Goal: Feedback & Contribution: Submit feedback/report problem

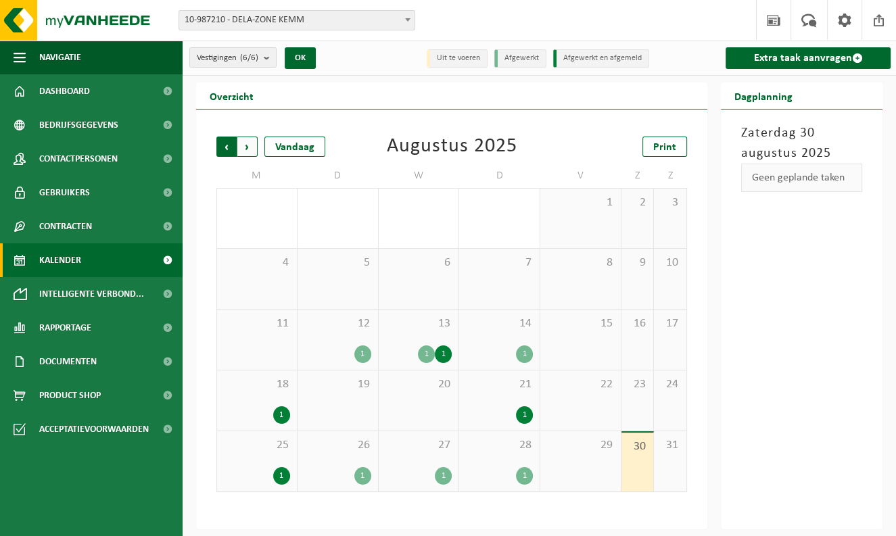
click at [243, 141] on span "Volgende" at bounding box center [247, 147] width 20 height 20
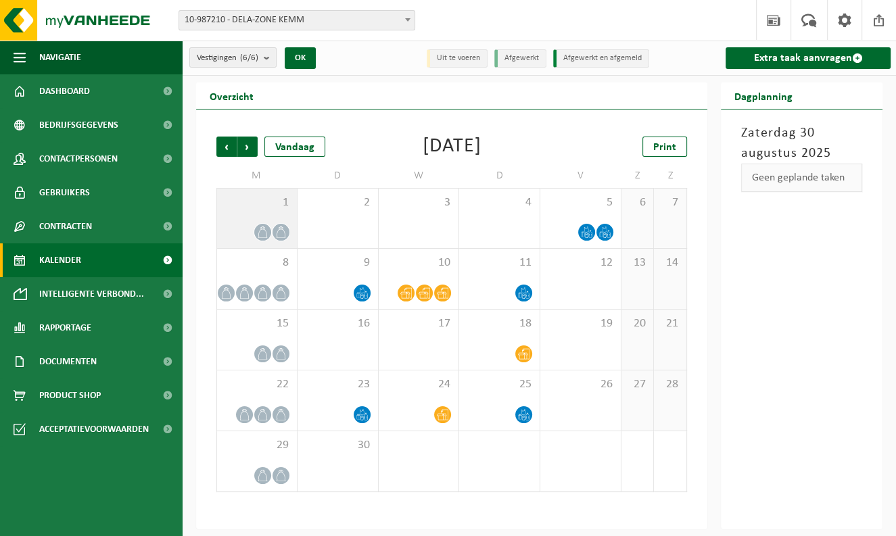
click at [271, 227] on div at bounding box center [257, 232] width 66 height 18
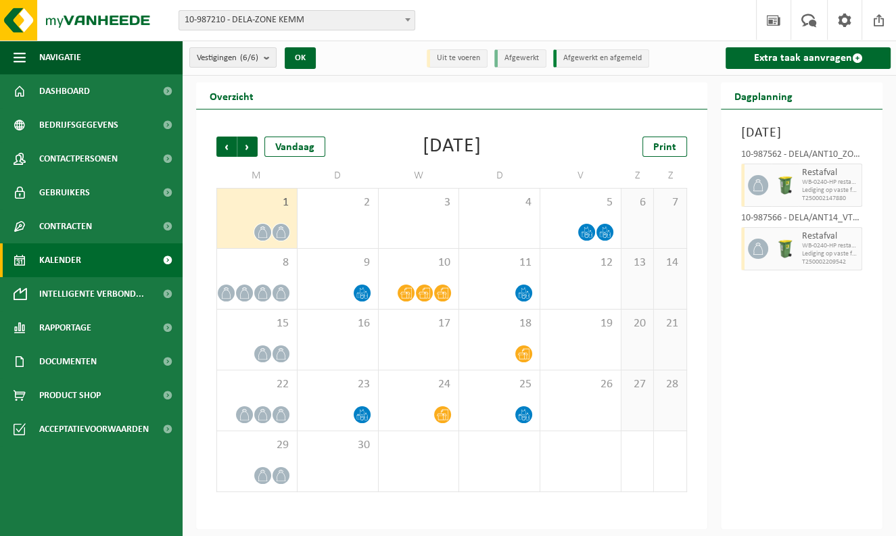
click at [747, 267] on div at bounding box center [756, 248] width 30 height 43
click at [772, 265] on div at bounding box center [785, 248] width 27 height 43
click at [795, 56] on link "Extra taak aanvragen" at bounding box center [808, 58] width 165 height 22
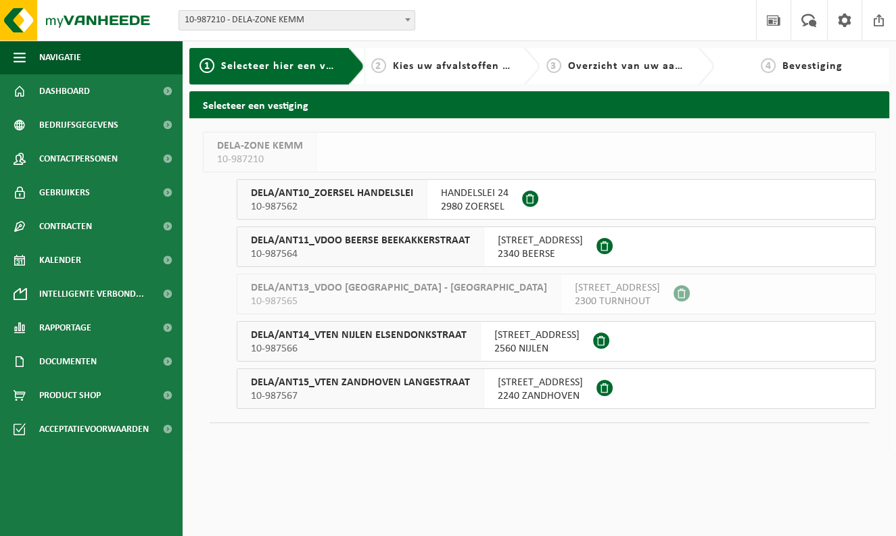
click at [323, 337] on span "DELA/ANT14_VTEN NIJLEN ELSENDONKSTRAAT" at bounding box center [359, 336] width 216 height 14
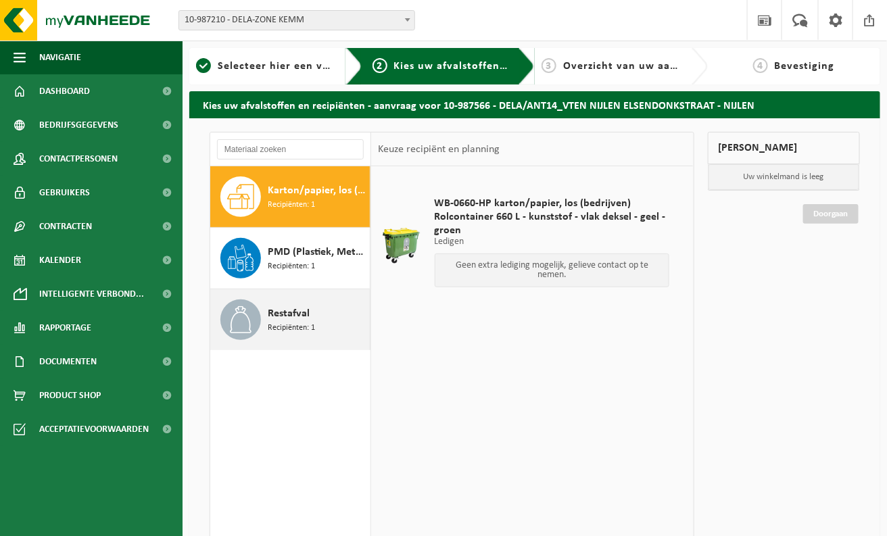
click at [243, 313] on icon at bounding box center [240, 319] width 27 height 27
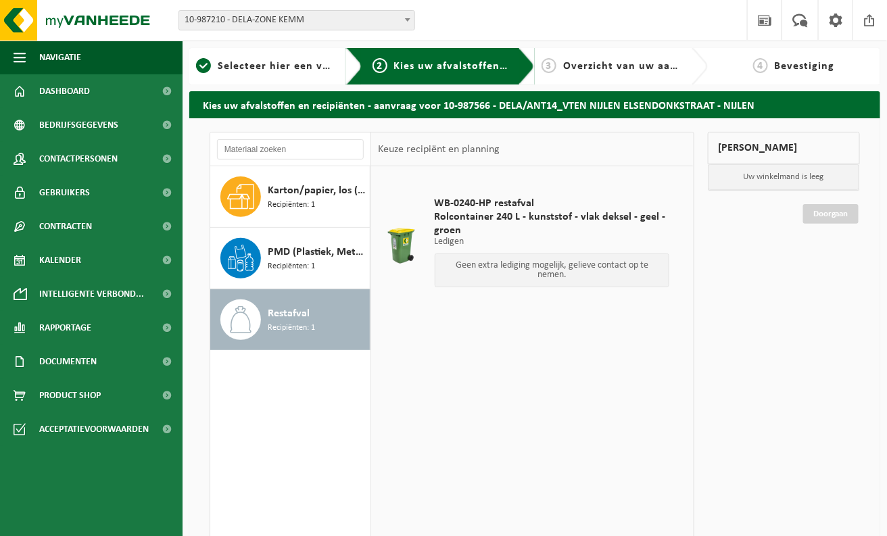
click at [548, 210] on span "Rolcontainer 240 L - kunststof - vlak deksel - geel - groen" at bounding box center [552, 223] width 235 height 27
click at [300, 331] on span "Recipiënten: 1" at bounding box center [291, 328] width 47 height 13
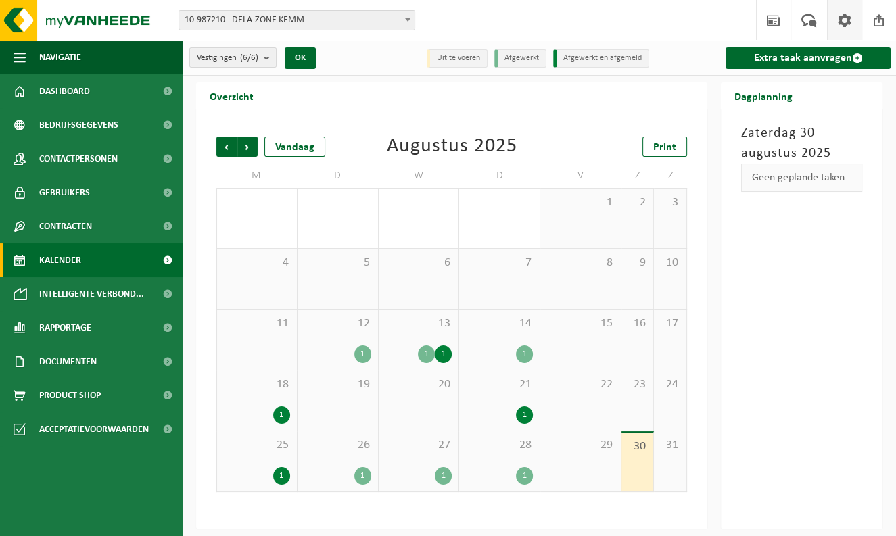
click at [850, 26] on span at bounding box center [845, 20] width 20 height 40
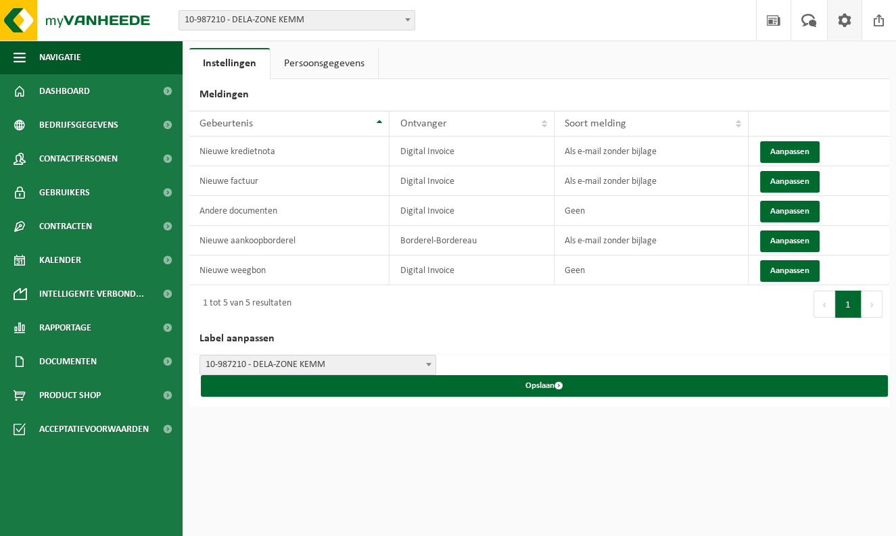
click at [650, 3] on div "Vestiging: 10-987210 - DELA-ZONE KEMM 10-987562 - DELA/ANT10_ZOERSEL HANDELSLEI…" at bounding box center [448, 20] width 896 height 41
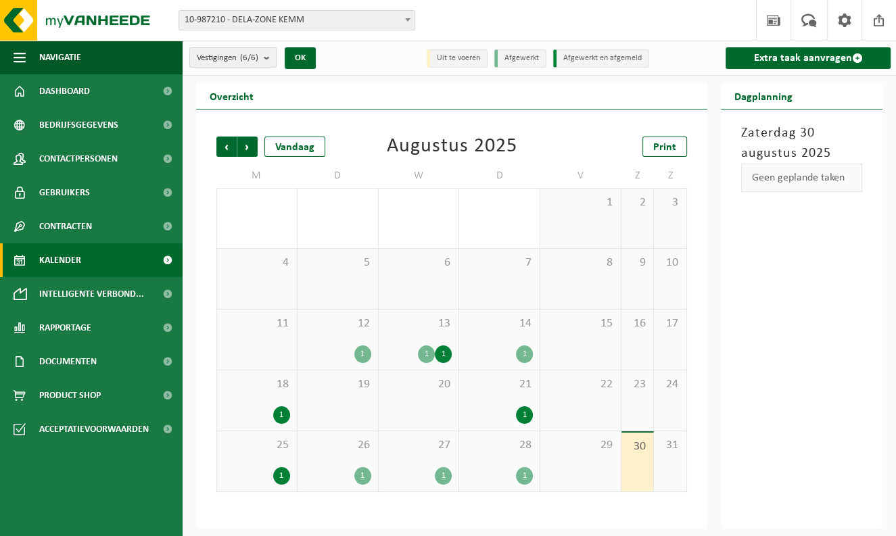
click at [271, 60] on b "submit" at bounding box center [270, 57] width 12 height 19
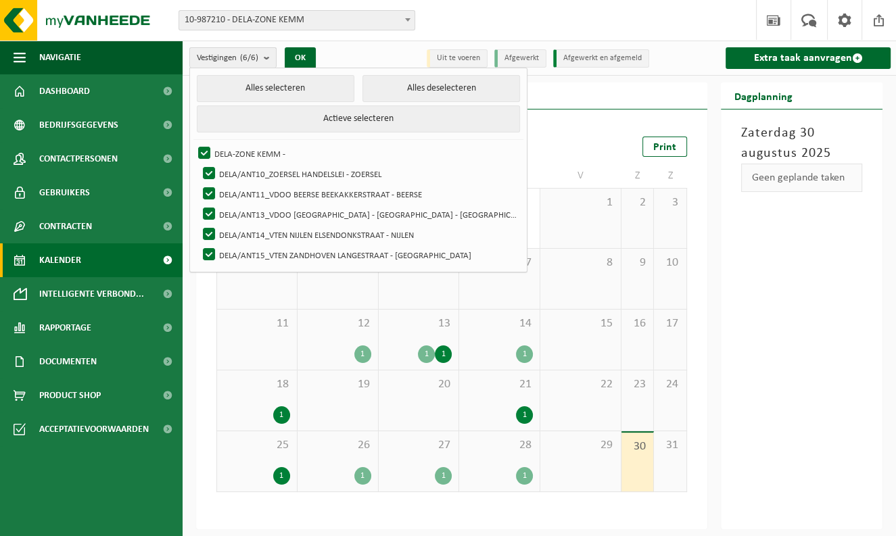
click at [271, 60] on b "submit" at bounding box center [270, 58] width 12 height 20
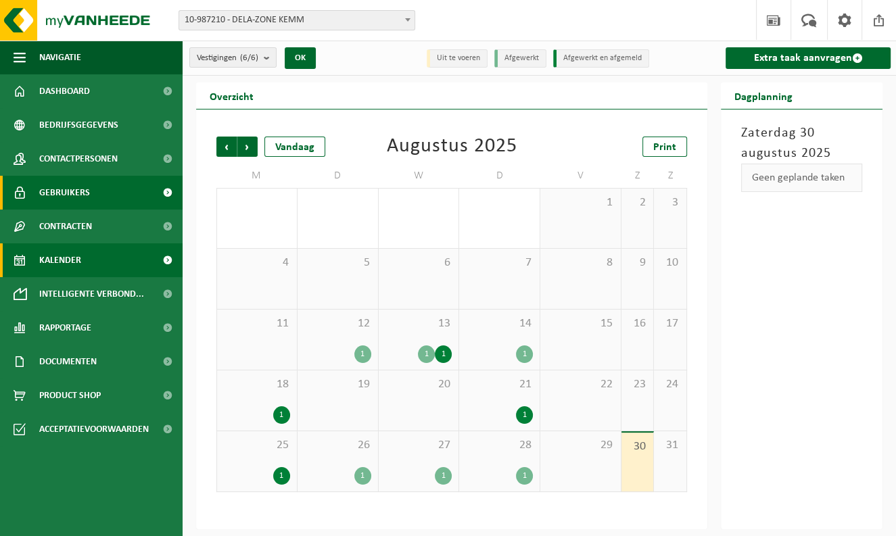
click at [160, 197] on span at bounding box center [167, 193] width 30 height 34
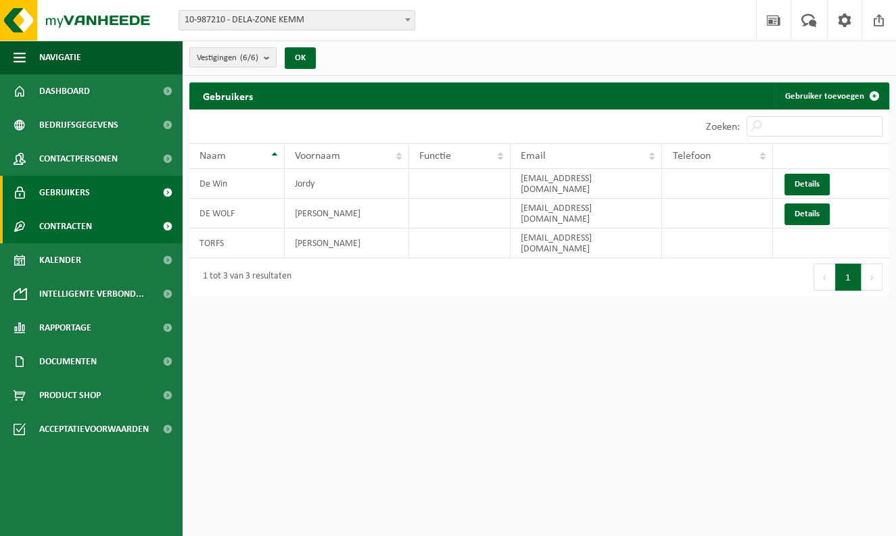
click at [170, 218] on span at bounding box center [167, 227] width 30 height 34
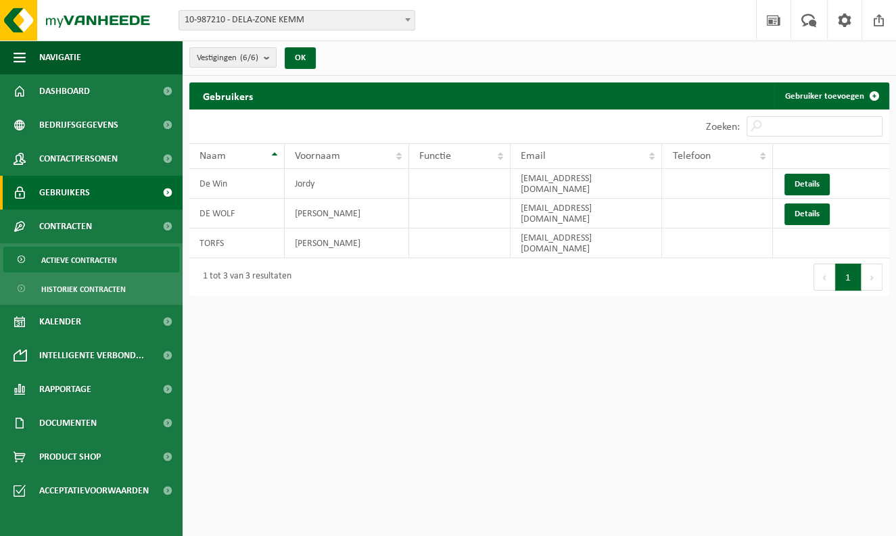
click at [112, 258] on span "Actieve contracten" at bounding box center [79, 261] width 76 height 26
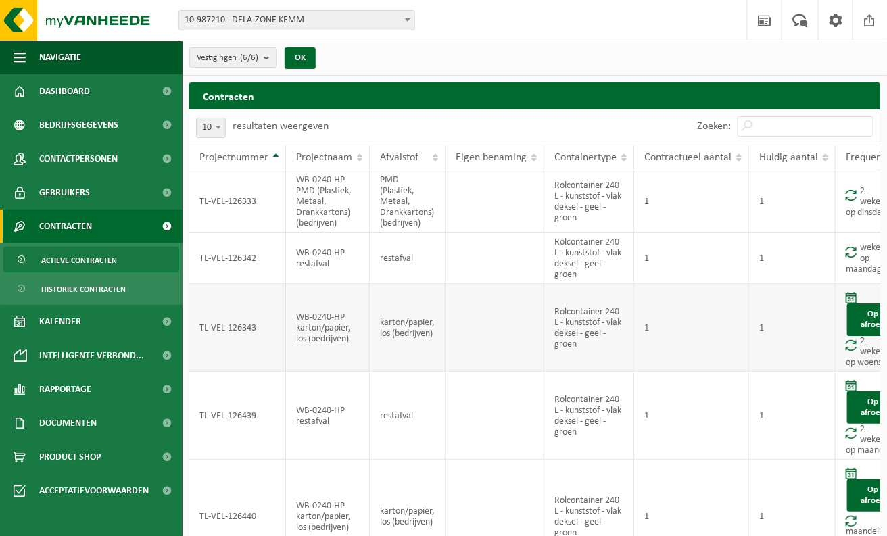
scroll to position [0, 24]
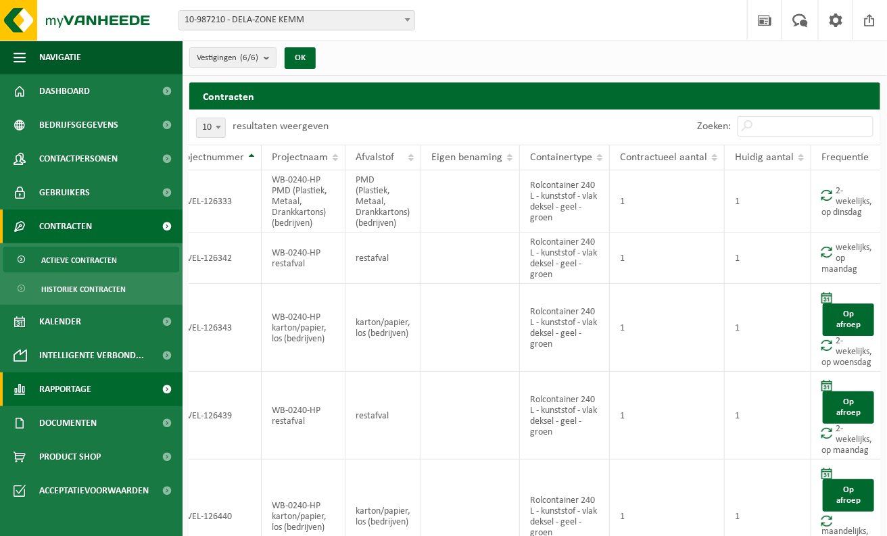
click at [99, 387] on link "Rapportage" at bounding box center [91, 390] width 183 height 34
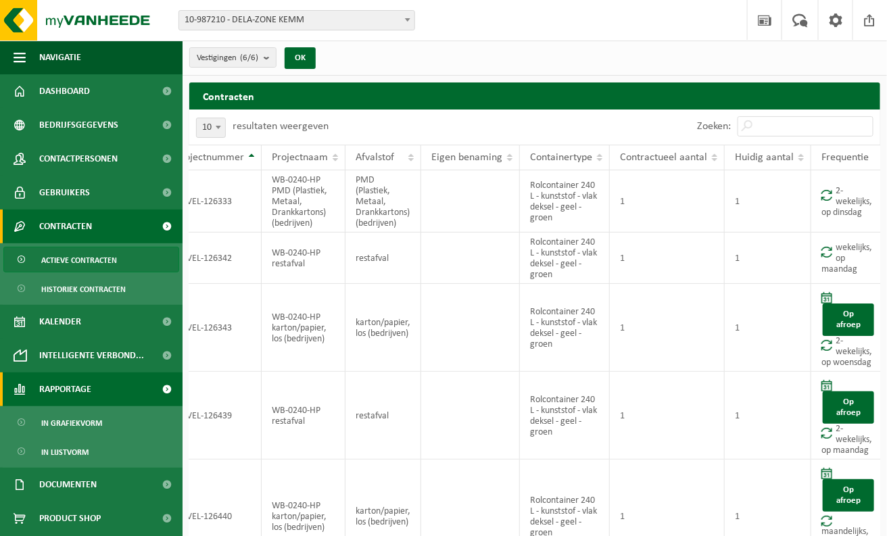
click at [99, 387] on link "Rapportage" at bounding box center [91, 390] width 183 height 34
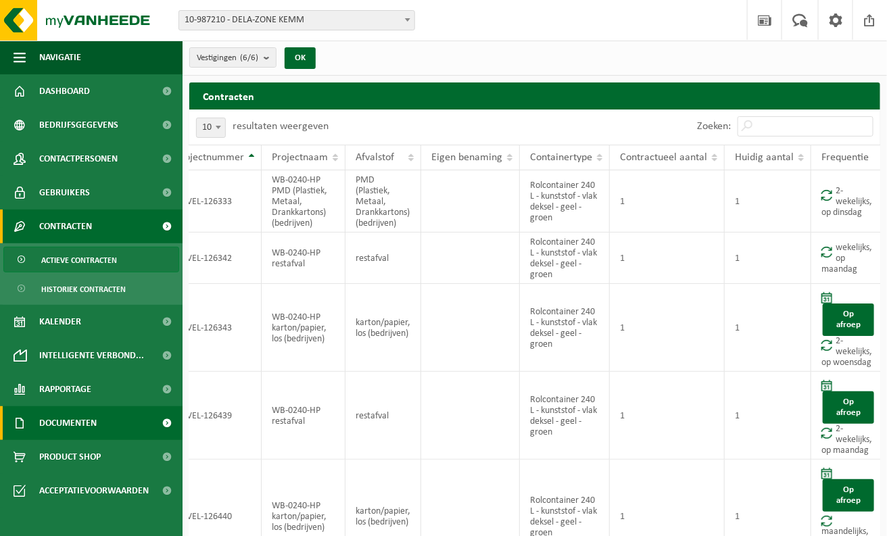
click at [97, 425] on link "Documenten" at bounding box center [91, 423] width 183 height 34
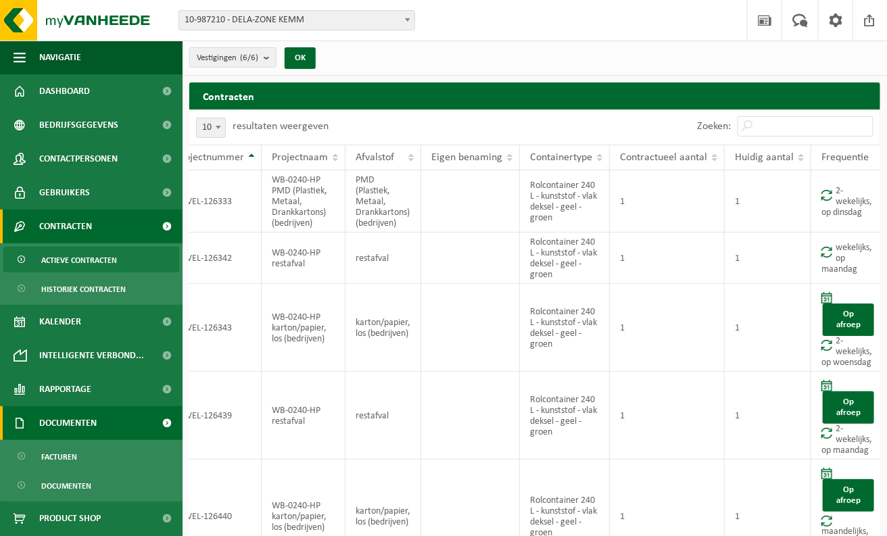
click at [98, 422] on link "Documenten" at bounding box center [91, 423] width 183 height 34
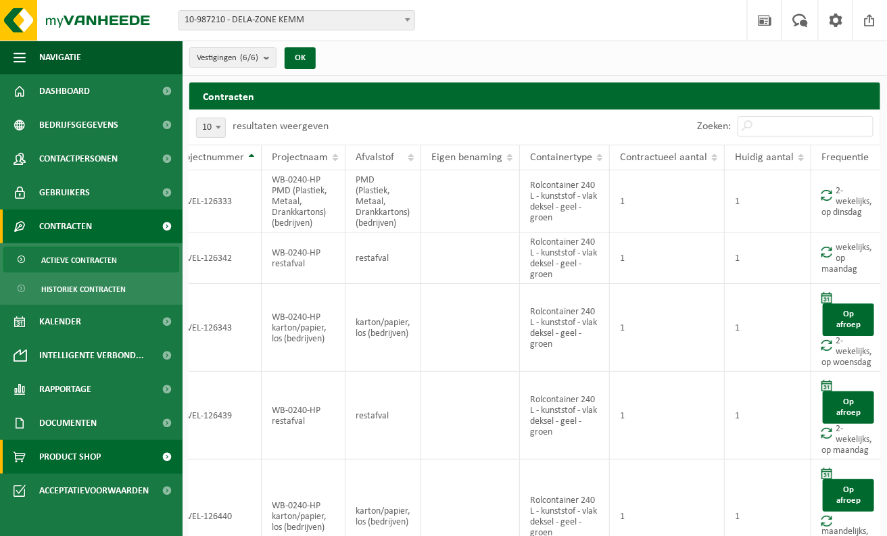
click at [111, 460] on link "Product Shop" at bounding box center [91, 457] width 183 height 34
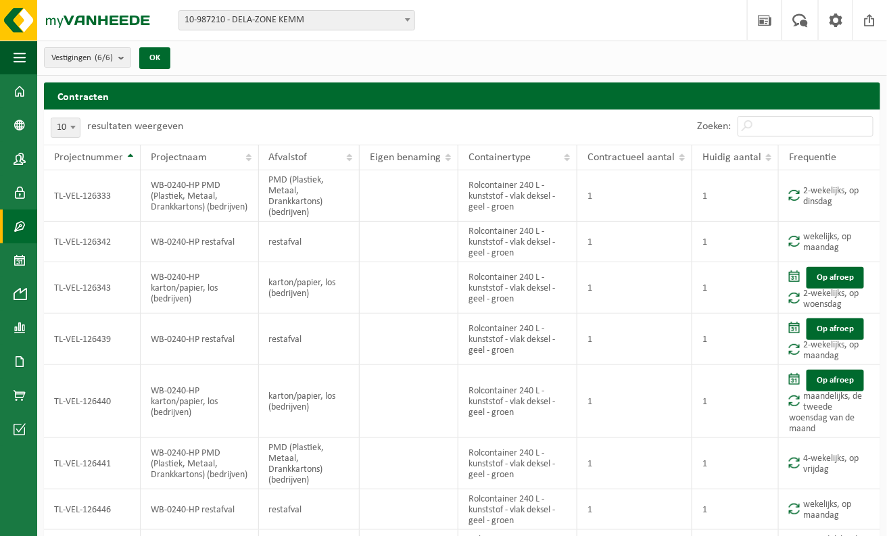
click at [22, 58] on span "button" at bounding box center [20, 58] width 12 height 34
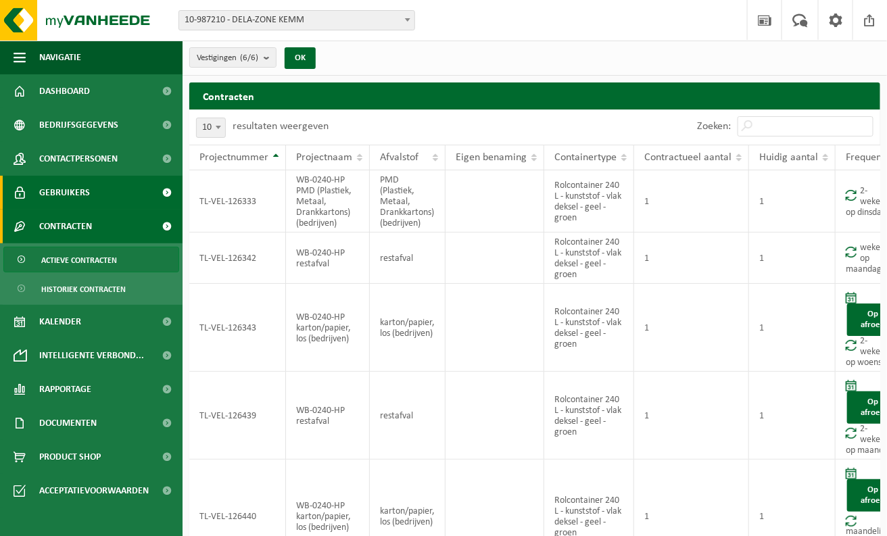
click at [66, 191] on span "Gebruikers" at bounding box center [64, 193] width 51 height 34
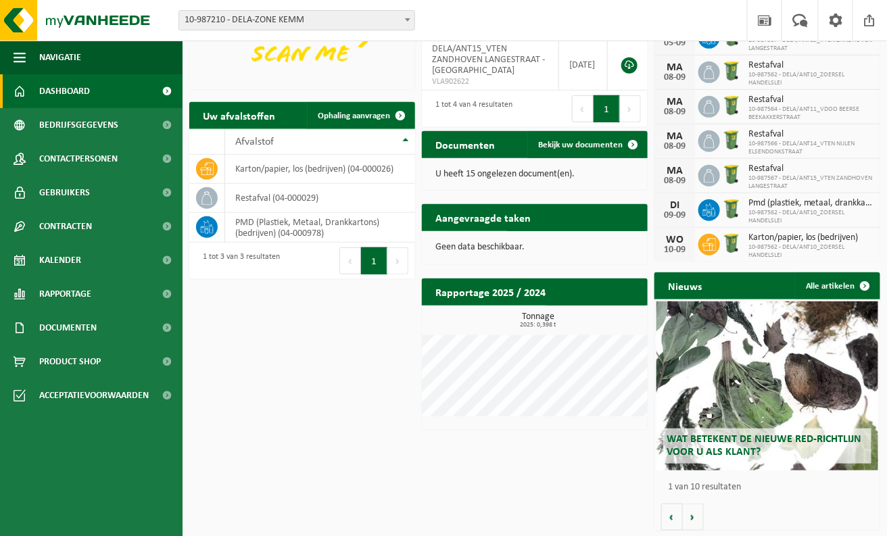
scroll to position [193, 0]
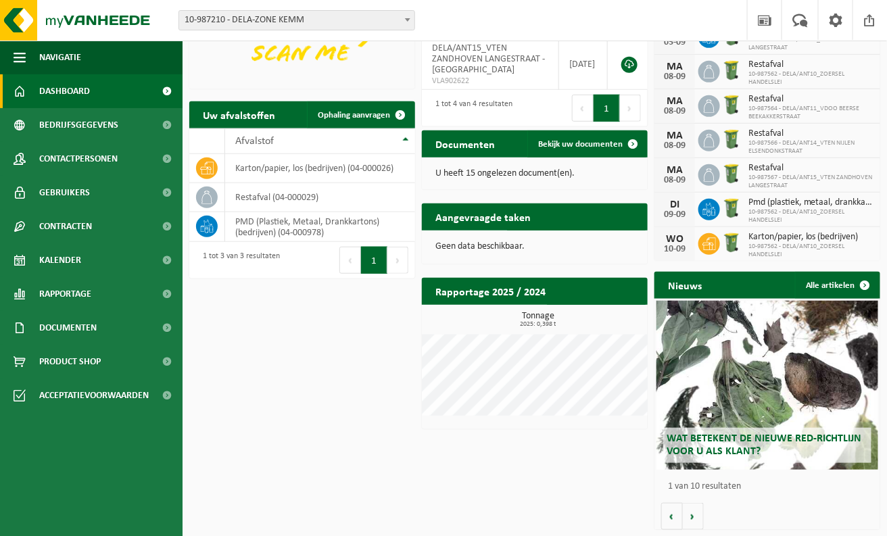
click at [618, 454] on div "Download nu de Vanheede+ app! Verberg Certificaten & attesten Bekijk uw certifi…" at bounding box center [535, 210] width 698 height 654
click at [696, 517] on button "Volgende" at bounding box center [693, 516] width 21 height 27
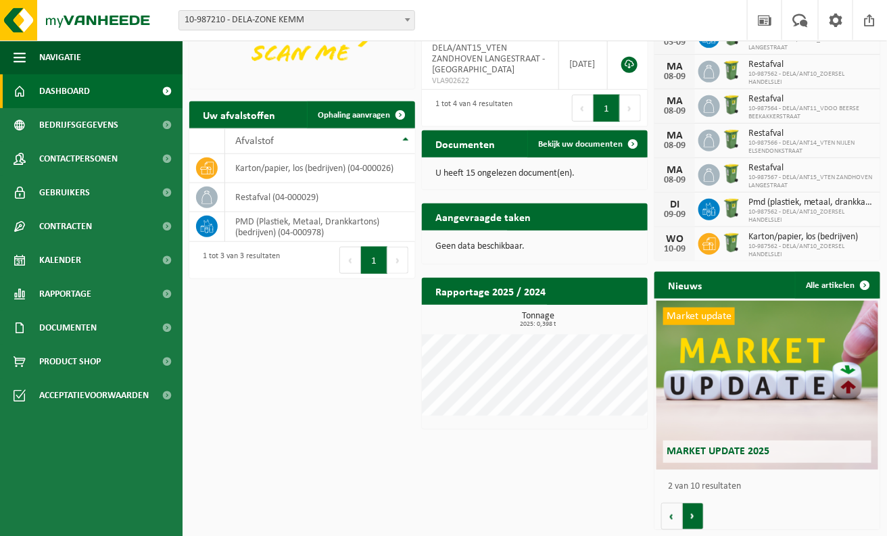
click at [696, 517] on button "Volgende" at bounding box center [693, 516] width 21 height 27
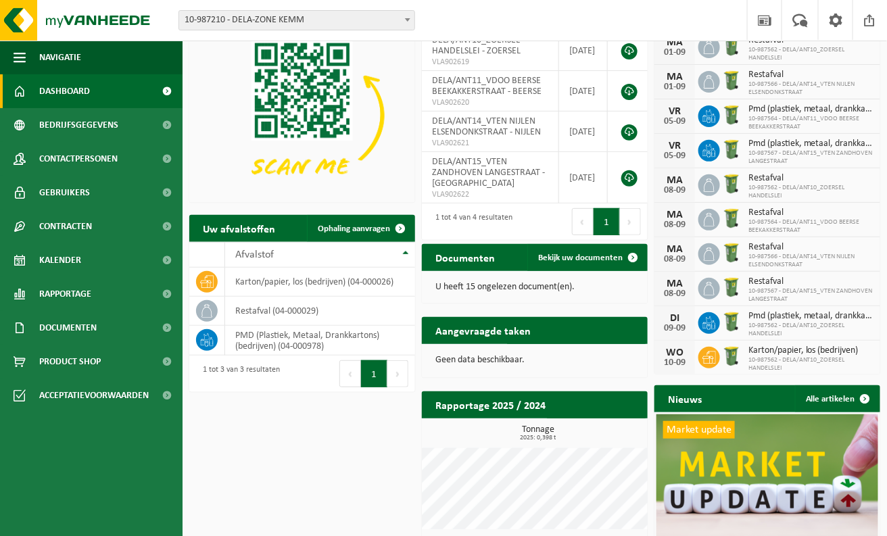
scroll to position [68, 0]
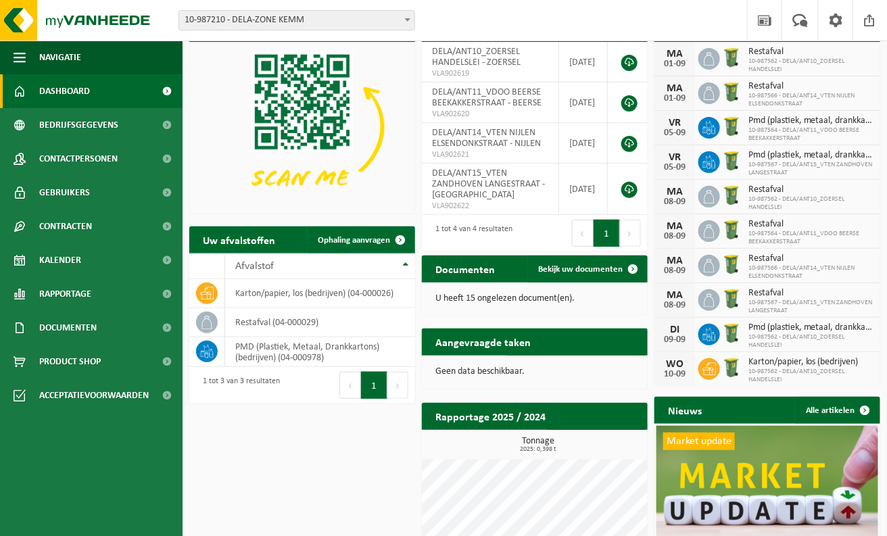
click at [402, 386] on button "Volgende" at bounding box center [398, 385] width 21 height 27
click at [402, 387] on button "Volgende" at bounding box center [398, 385] width 21 height 27
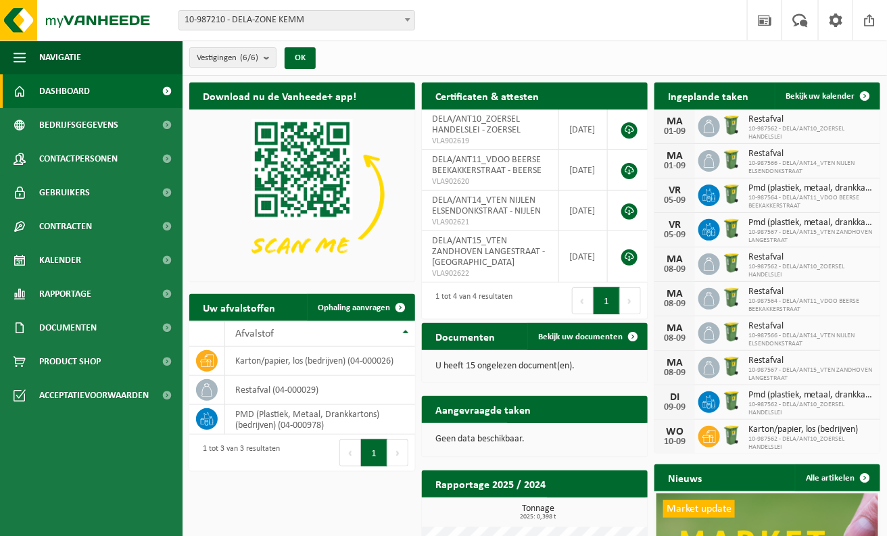
click at [636, 304] on button "Volgende" at bounding box center [630, 300] width 21 height 27
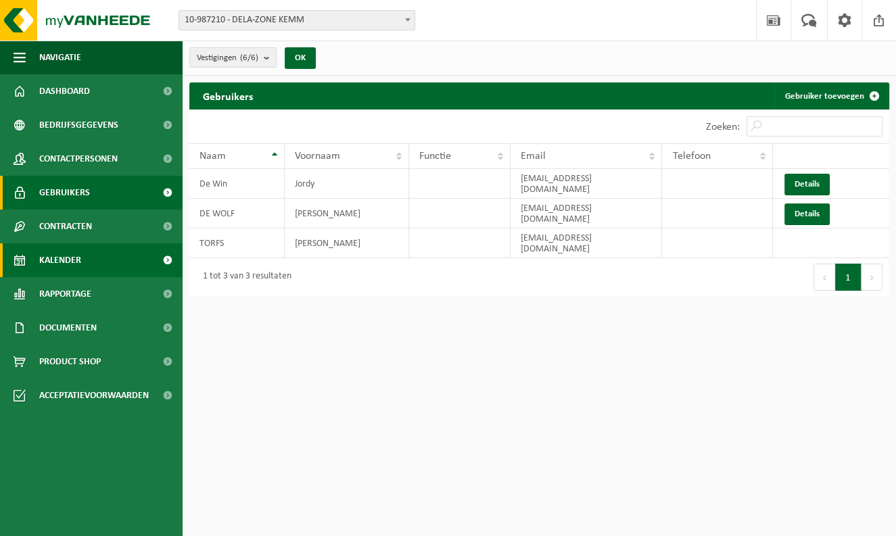
click at [68, 260] on span "Kalender" at bounding box center [60, 260] width 42 height 34
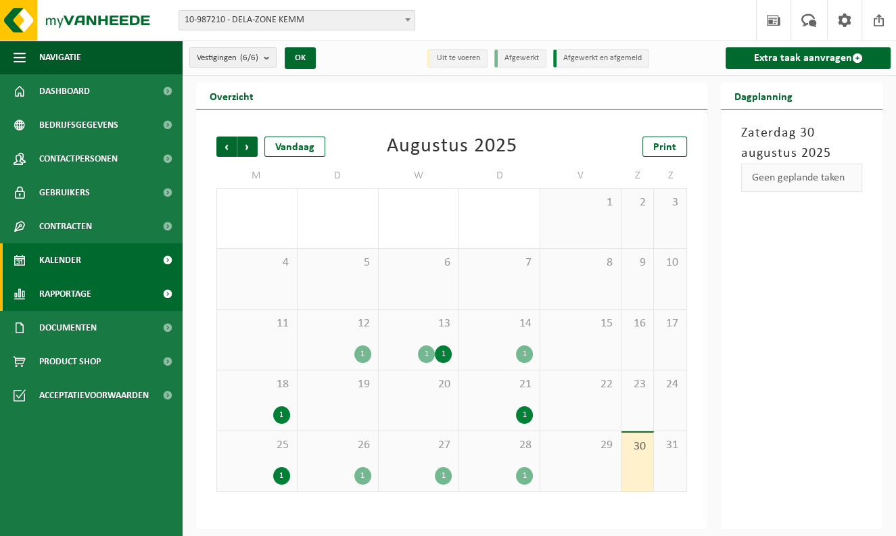
click at [76, 293] on span "Rapportage" at bounding box center [65, 294] width 52 height 34
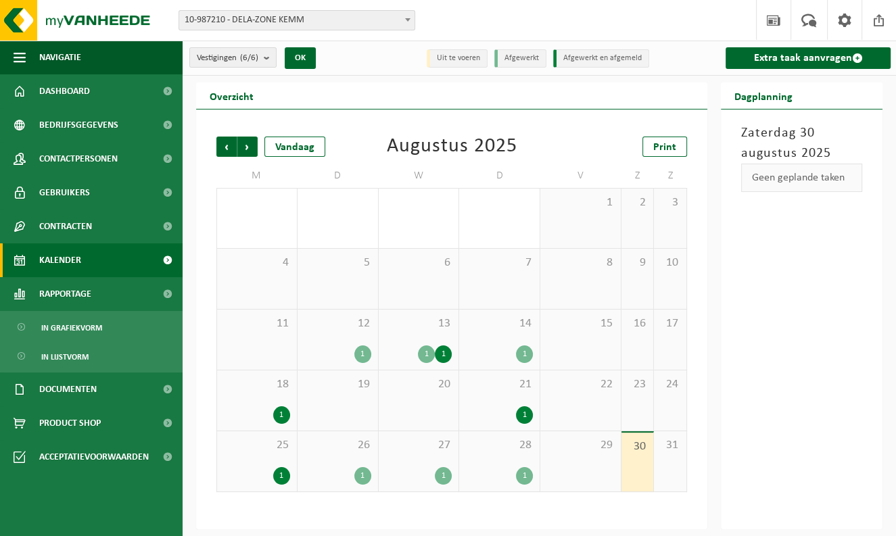
click at [60, 262] on span "Kalender" at bounding box center [60, 260] width 42 height 34
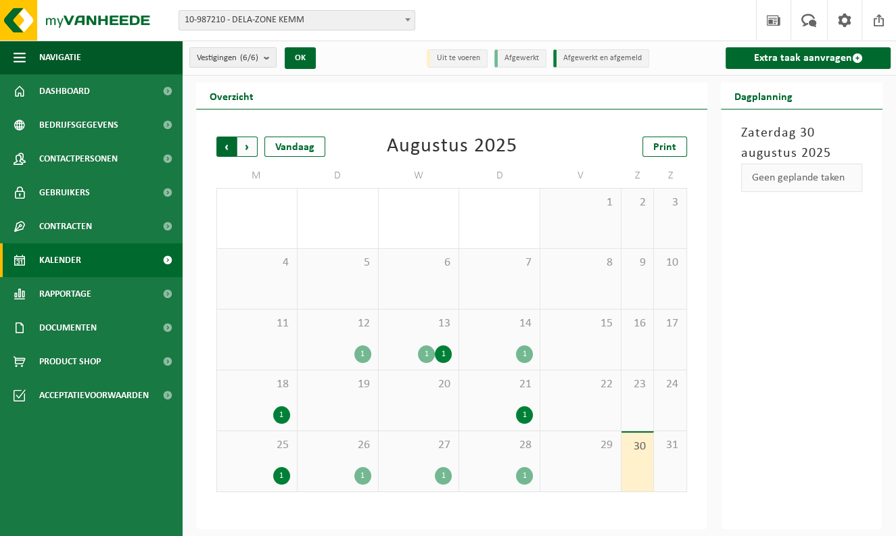
click at [251, 141] on span "Volgende" at bounding box center [247, 147] width 20 height 20
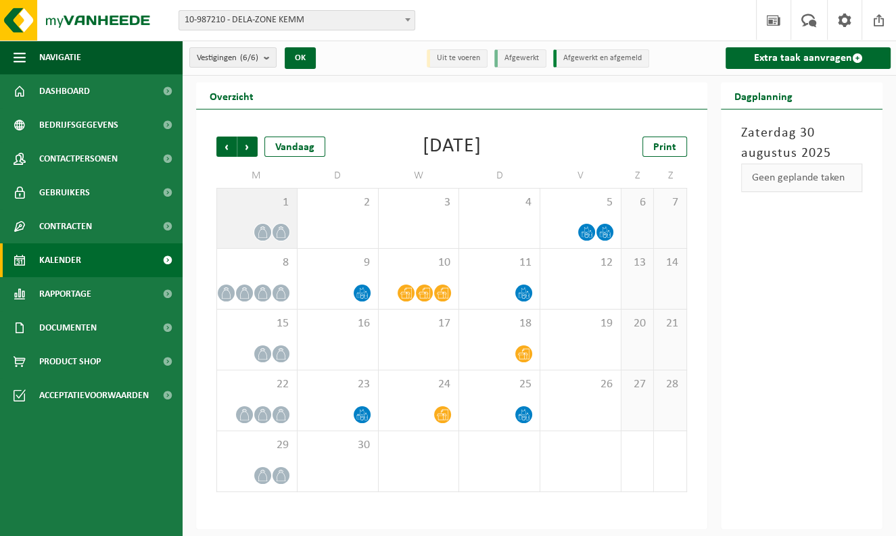
click at [277, 229] on icon at bounding box center [280, 232] width 11 height 11
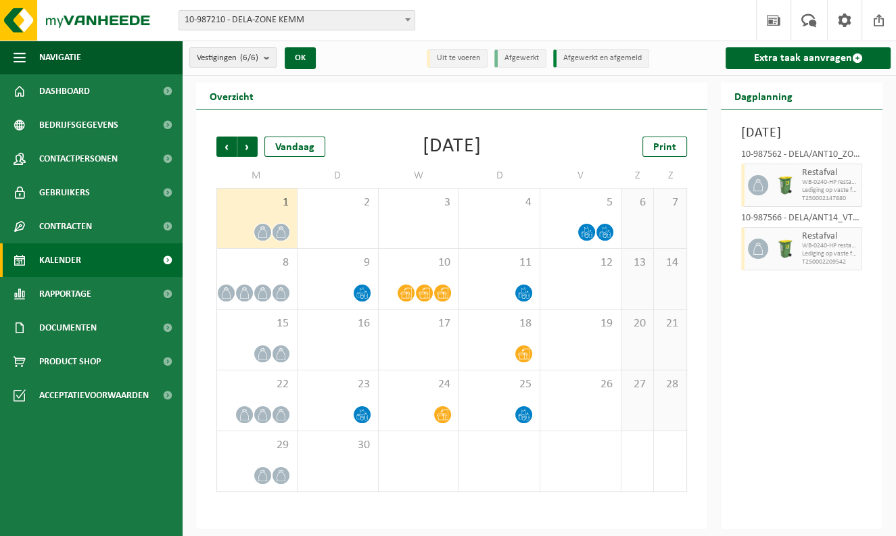
click at [826, 227] on div "10-987566 - DELA/ANT14_VTEN NIJLEN ELSENDONKSTRAAT - NIJLEN" at bounding box center [801, 221] width 121 height 14
click at [826, 242] on span "Restafval" at bounding box center [830, 236] width 56 height 11
drag, startPoint x: 766, startPoint y: 266, endPoint x: 778, endPoint y: 266, distance: 12.2
click at [778, 259] on img at bounding box center [785, 249] width 20 height 20
click at [841, 250] on span "WB-0240-HP restafval" at bounding box center [830, 246] width 56 height 8
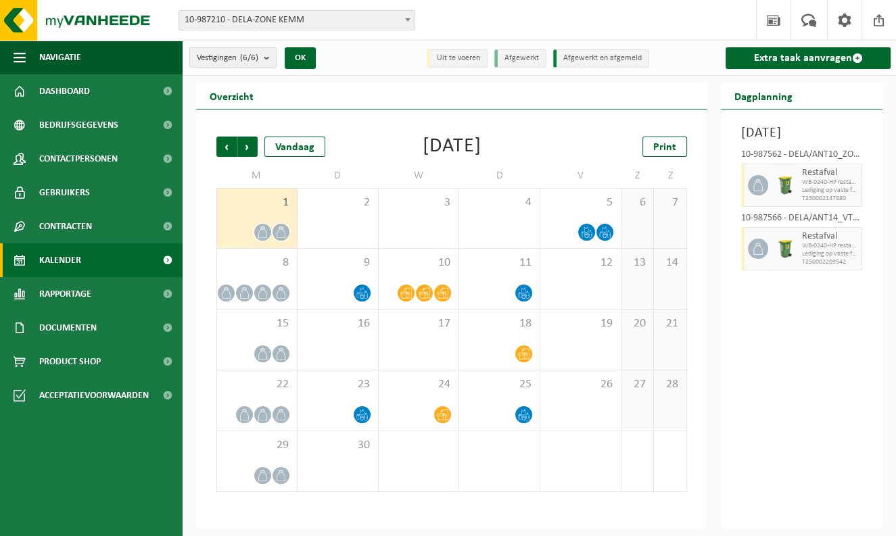
click at [454, 65] on li "Uit te voeren" at bounding box center [457, 58] width 61 height 18
click at [766, 259] on span at bounding box center [758, 249] width 20 height 20
click at [777, 188] on div at bounding box center [785, 185] width 27 height 43
click at [797, 256] on div at bounding box center [785, 248] width 27 height 43
click at [794, 57] on link "Extra taak aanvragen" at bounding box center [808, 58] width 165 height 22
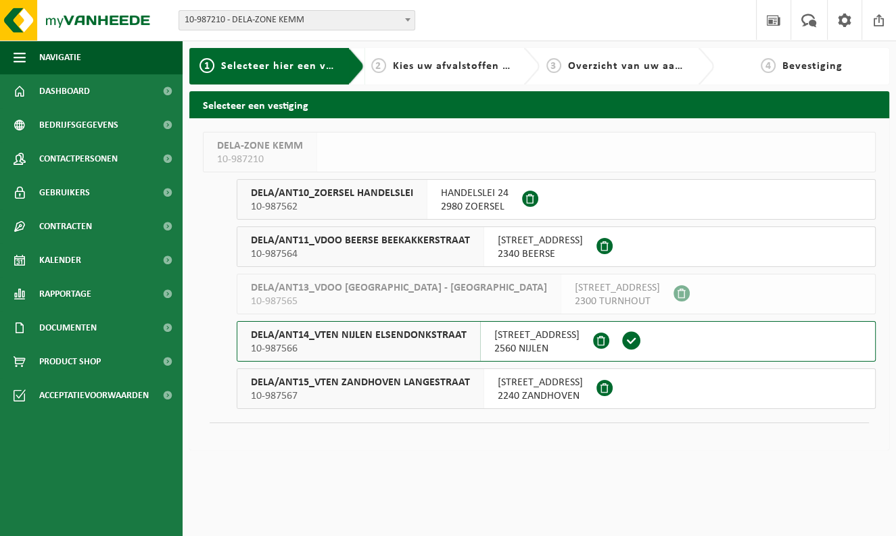
click at [642, 335] on span at bounding box center [632, 341] width 20 height 20
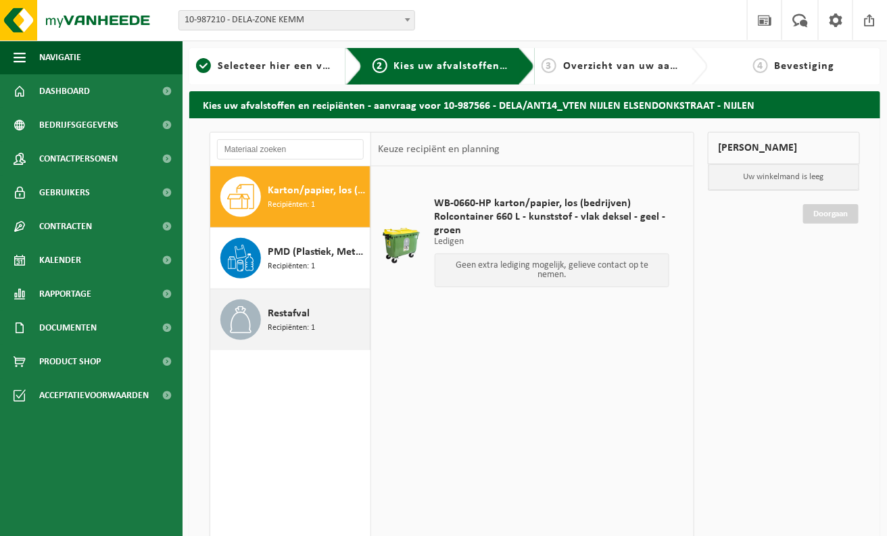
click at [293, 310] on span "Restafval" at bounding box center [289, 314] width 42 height 16
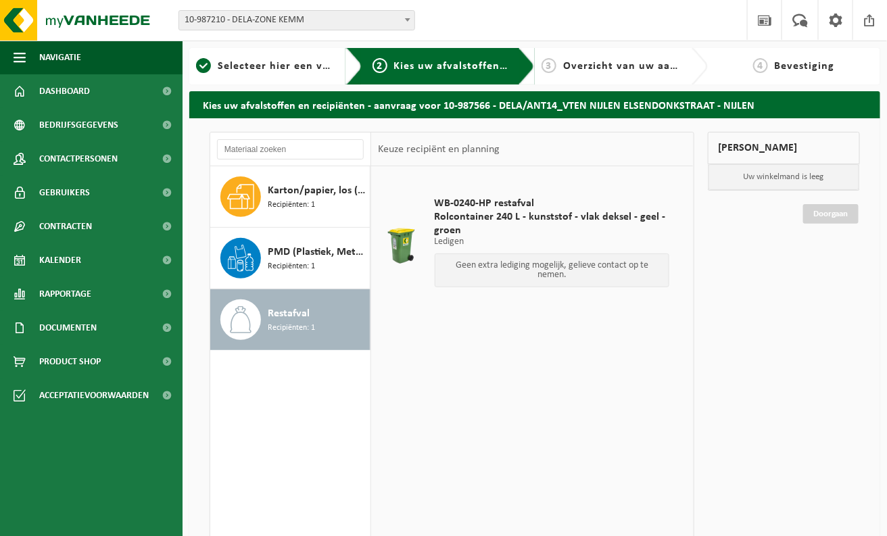
click at [482, 225] on span "Rolcontainer 240 L - kunststof - vlak deksel - geel - groen" at bounding box center [552, 223] width 235 height 27
drag, startPoint x: 482, startPoint y: 225, endPoint x: 446, endPoint y: 360, distance: 140.8
click at [446, 360] on div "WB-0240-HP restafval Rolcontainer 240 L - kunststof - vlak deksel - geel - groe…" at bounding box center [532, 369] width 322 height 406
click at [312, 307] on div "Restafval Recipiënten: 1" at bounding box center [317, 320] width 99 height 41
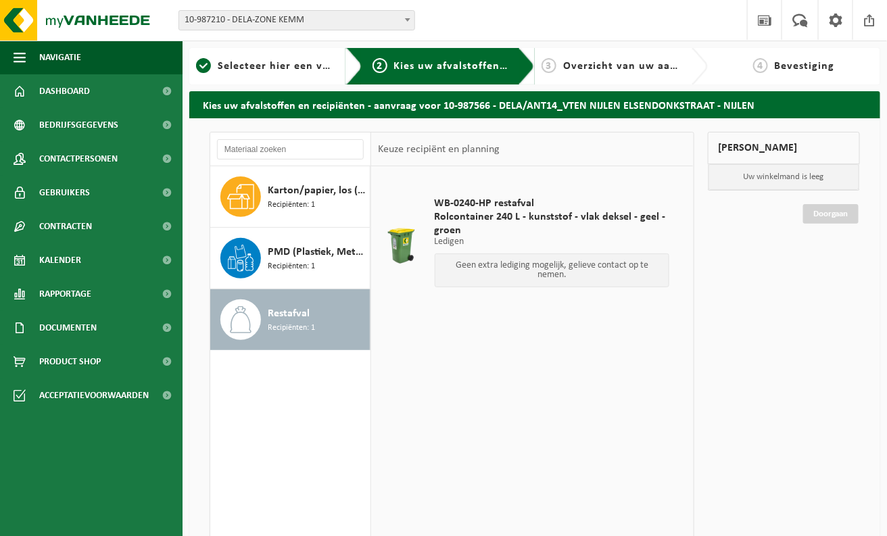
click at [312, 307] on div "Restafval Recipiënten: 1" at bounding box center [317, 320] width 99 height 41
click at [599, 67] on span "Overzicht van uw aanvraag" at bounding box center [634, 66] width 143 height 11
click at [583, 108] on h2 "Kies uw afvalstoffen en recipiënten - aanvraag voor 10-987566 - DELA/ANT14_VTEN…" at bounding box center [534, 104] width 691 height 26
click at [340, 141] on input "text" at bounding box center [290, 149] width 147 height 20
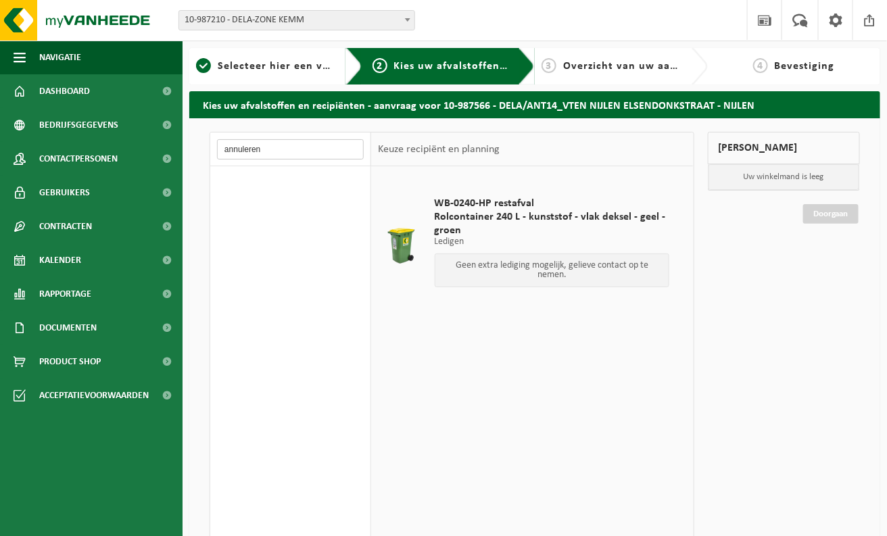
type input "annuleren"
click at [466, 207] on span "WB-0240-HP restafval" at bounding box center [552, 204] width 235 height 14
click at [485, 147] on div "Keuze recipiënt en planning" at bounding box center [438, 150] width 135 height 34
click at [765, 20] on span at bounding box center [765, 20] width 20 height 40
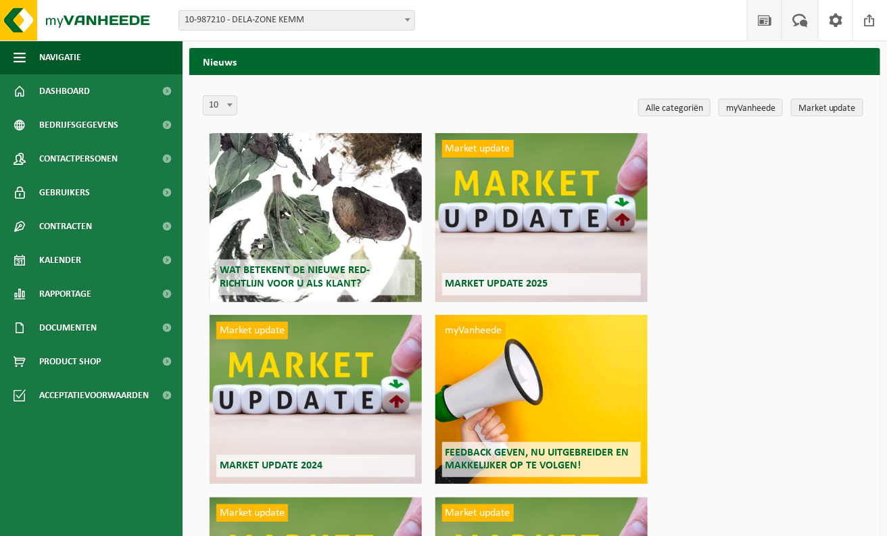
click at [810, 17] on span at bounding box center [800, 20] width 22 height 40
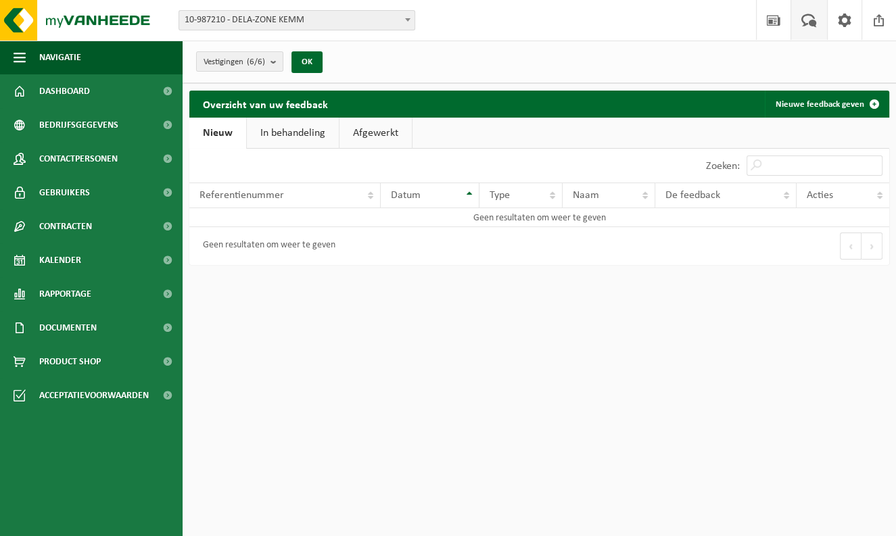
drag, startPoint x: 235, startPoint y: 133, endPoint x: 452, endPoint y: 111, distance: 218.9
click at [452, 111] on div "Overzicht van uw feedback Nieuwe feedback geven" at bounding box center [539, 104] width 700 height 27
click at [277, 198] on span "Referentienummer" at bounding box center [242, 195] width 85 height 11
click at [299, 246] on div "Geen resultaten om weer te geven" at bounding box center [265, 246] width 139 height 24
click at [466, 193] on th "Datum" at bounding box center [430, 196] width 99 height 26
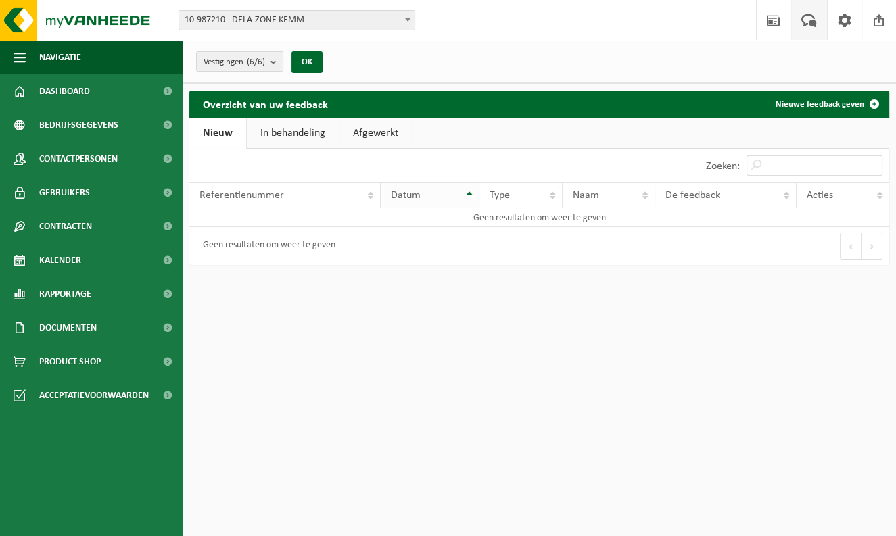
click at [476, 200] on th "Datum" at bounding box center [430, 196] width 99 height 26
click at [769, 166] on input "Zoeken:" at bounding box center [815, 166] width 136 height 20
click at [855, 5] on link at bounding box center [844, 20] width 34 height 40
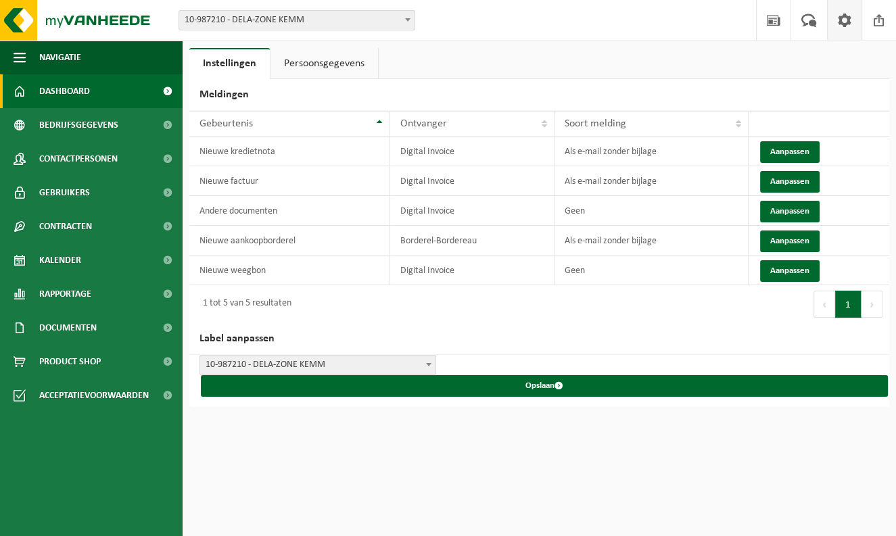
click at [152, 91] on span at bounding box center [167, 91] width 30 height 34
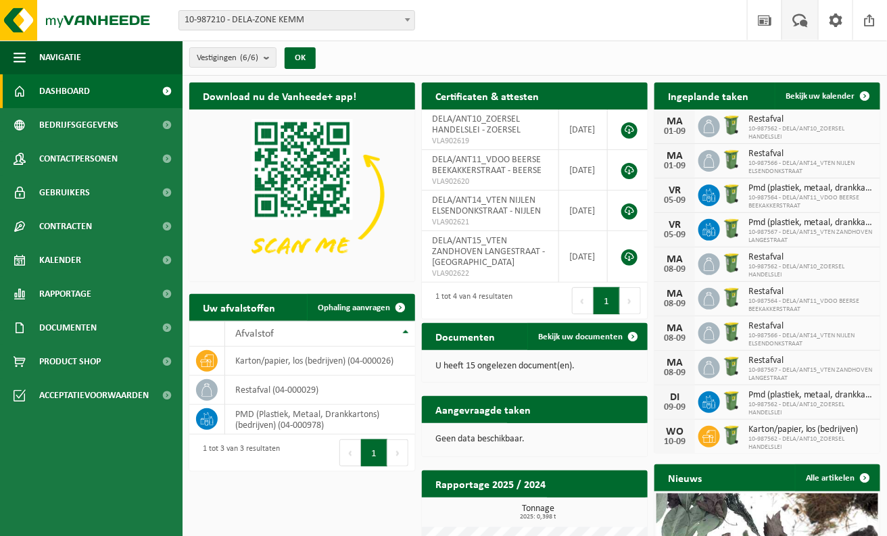
click at [803, 23] on span at bounding box center [800, 20] width 22 height 40
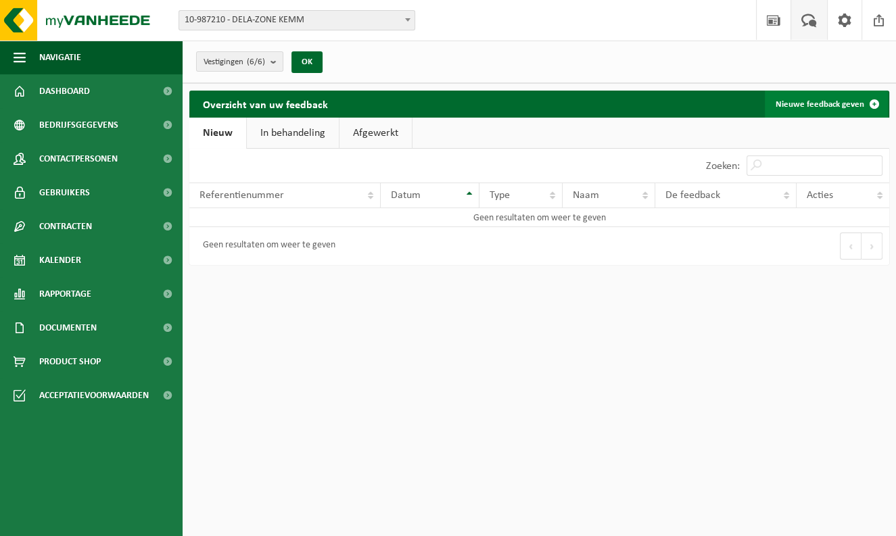
click at [825, 114] on link "Nieuwe feedback geven" at bounding box center [826, 104] width 123 height 27
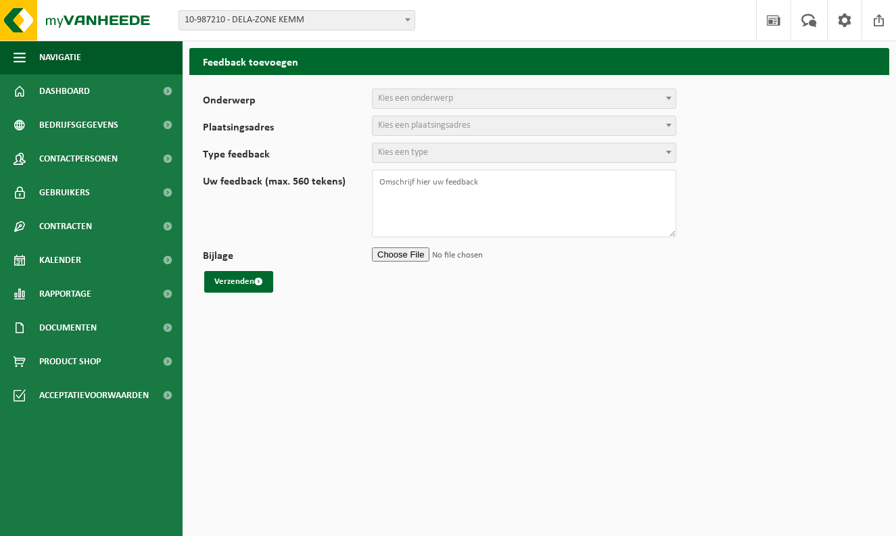
select select
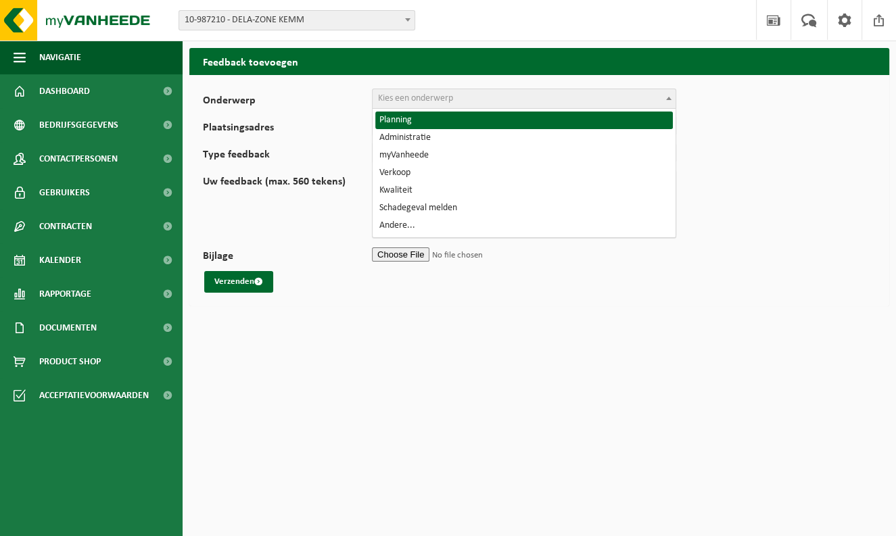
click at [505, 101] on span "Kies een onderwerp" at bounding box center [524, 98] width 303 height 19
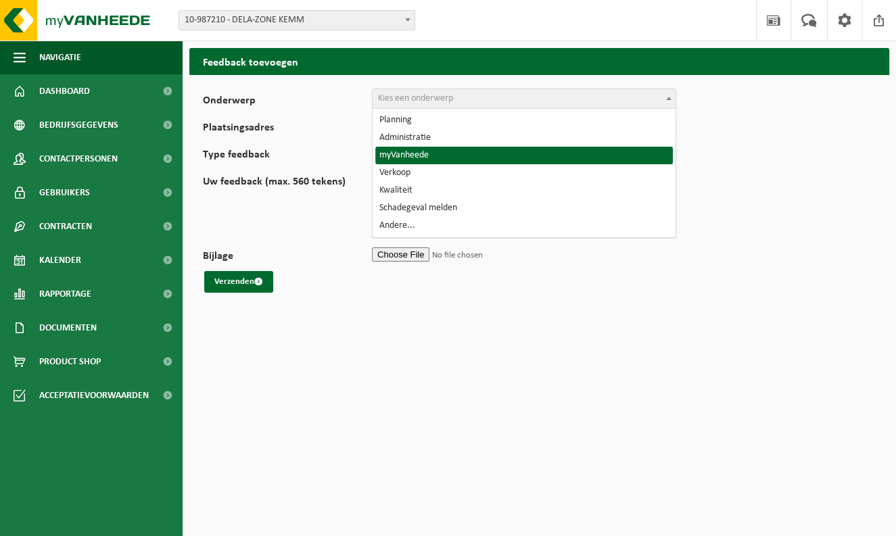
select select "11"
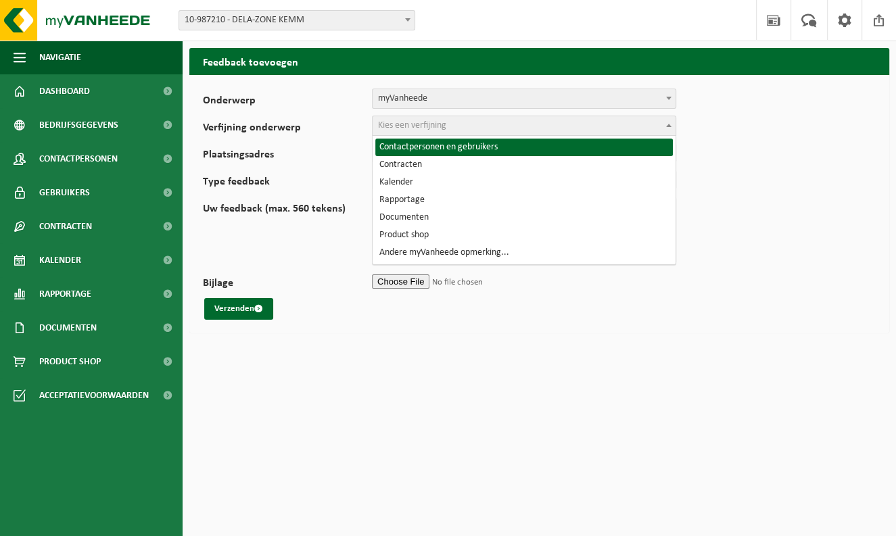
click at [407, 124] on span "Kies een verfijning" at bounding box center [412, 125] width 68 height 10
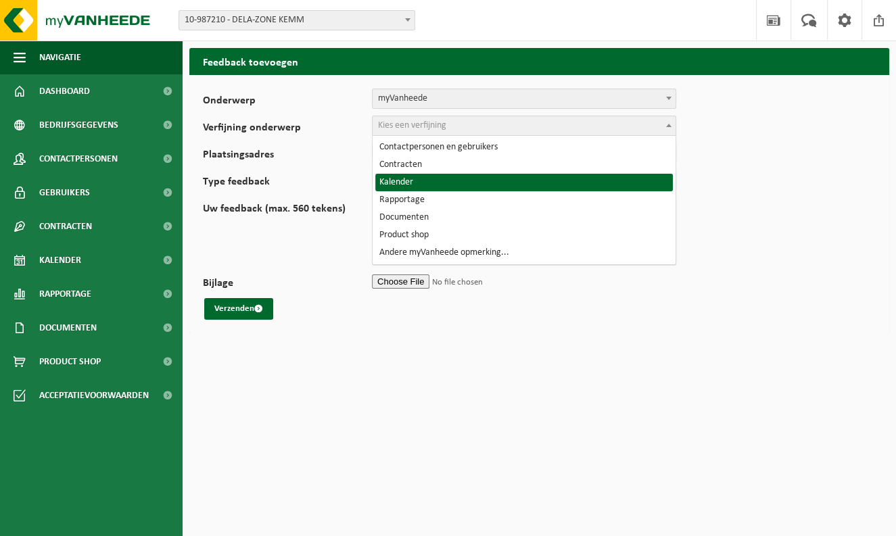
select select "14"
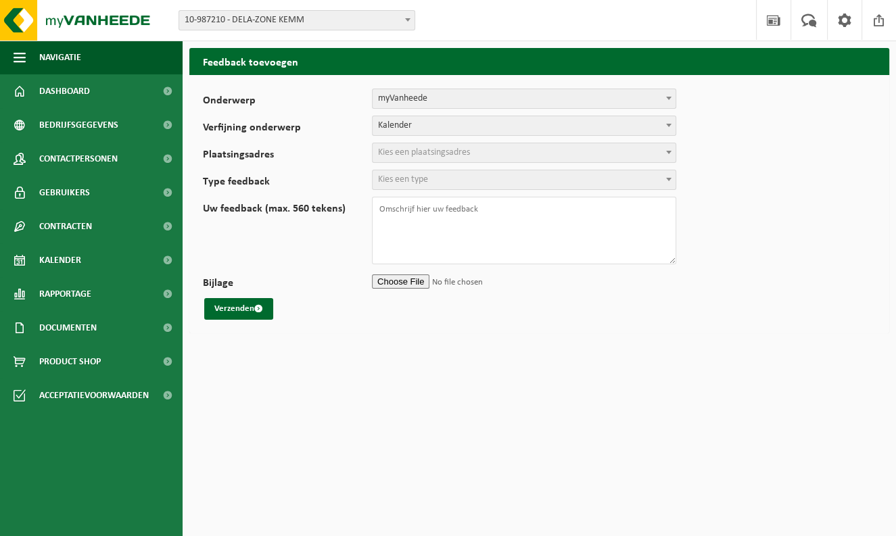
click at [435, 156] on span "Kies een plaatsingsadres" at bounding box center [424, 152] width 92 height 10
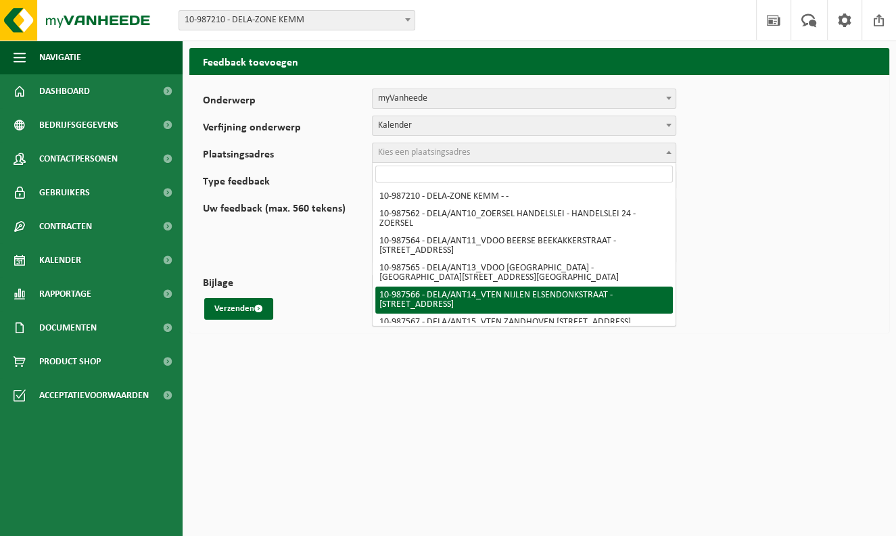
select select "167237"
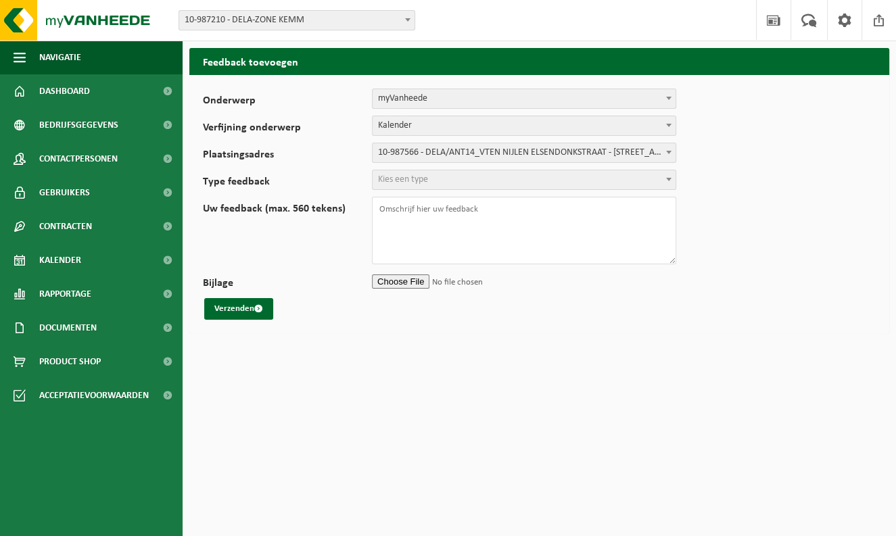
click at [428, 187] on span "Kies een type" at bounding box center [524, 179] width 303 height 19
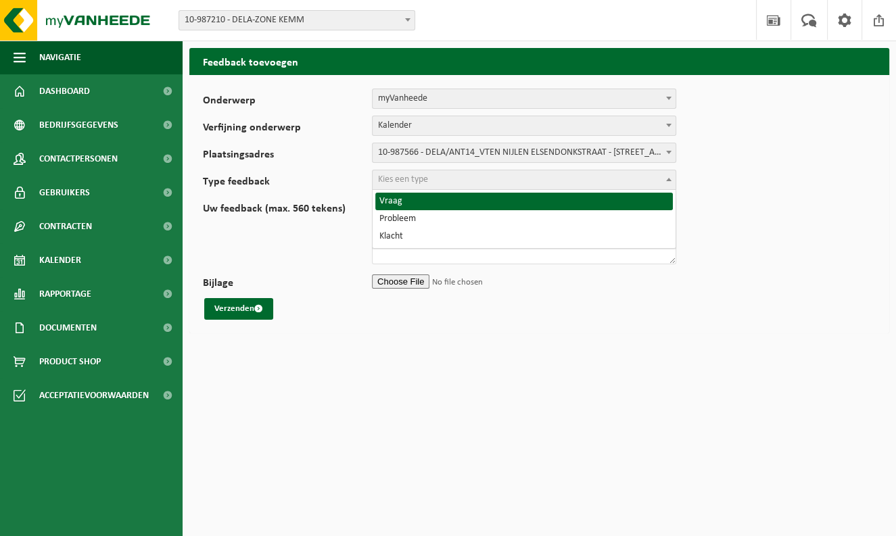
select select "QUE"
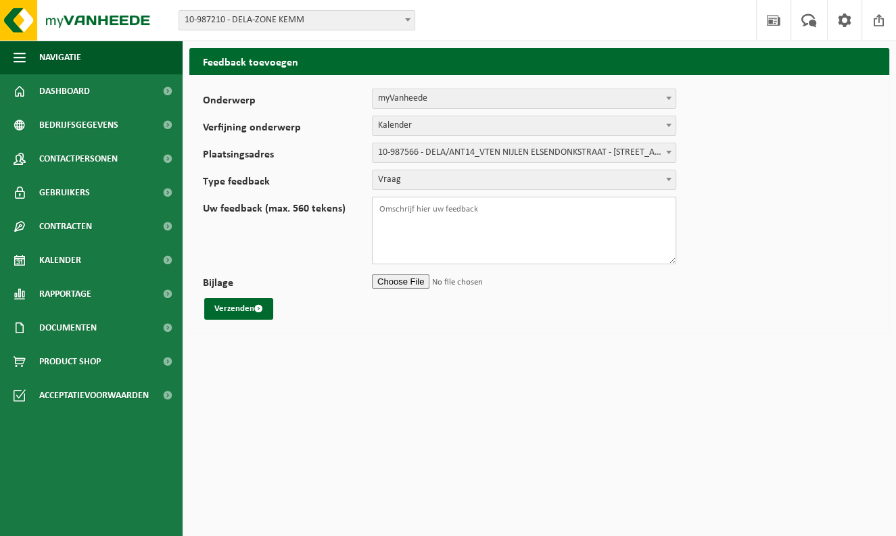
click at [425, 232] on textarea "Uw feedback (max. 560 tekens)" at bounding box center [524, 231] width 304 height 68
type textarea "Indien er een container van Restafval niet hoeft opheghaald te worden, hoe kan …"
click at [250, 311] on button "Verzenden" at bounding box center [238, 309] width 69 height 22
